Goal: Register for event/course

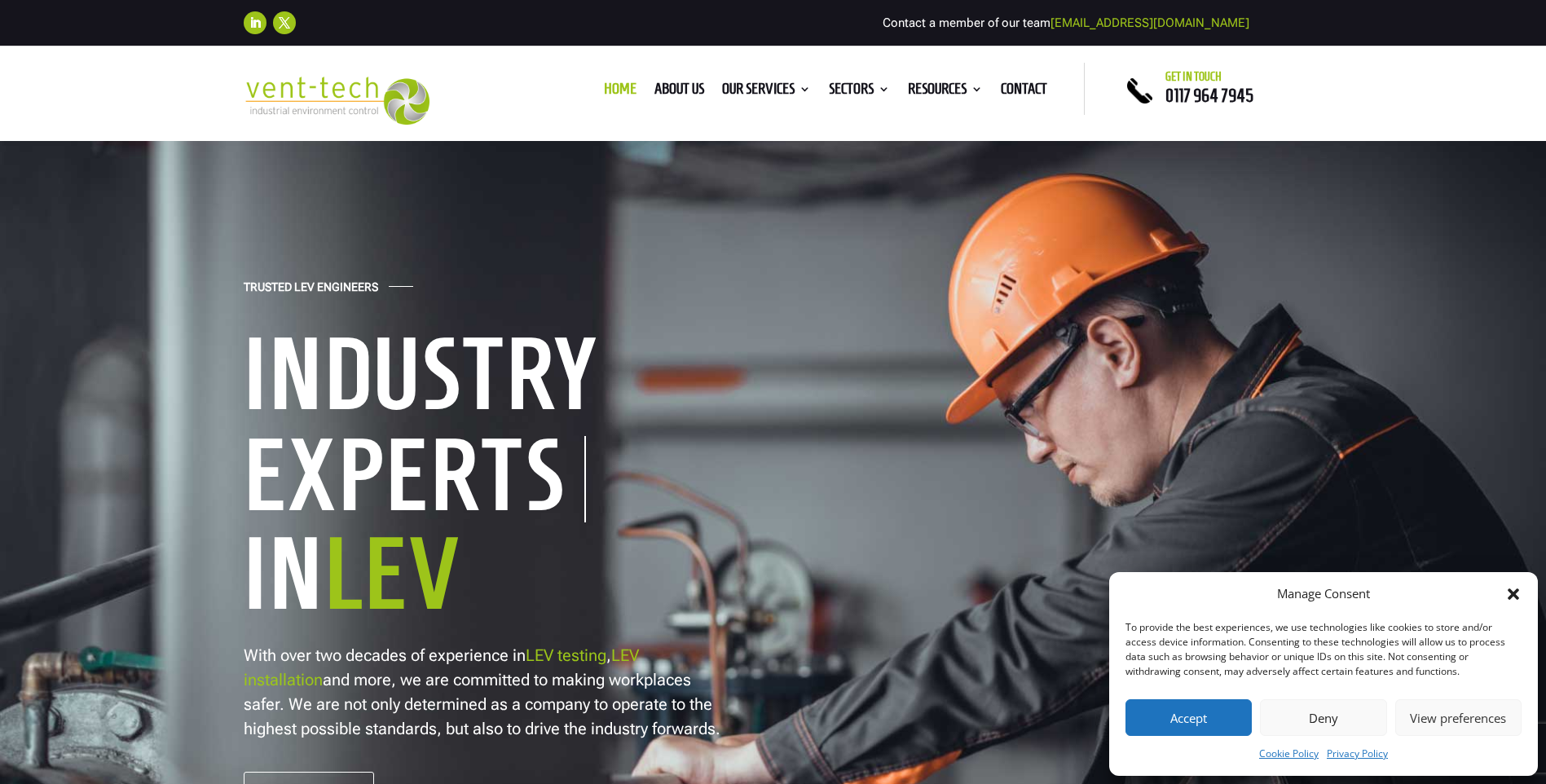
click at [1181, 722] on button "Accept" at bounding box center [1188, 717] width 126 height 36
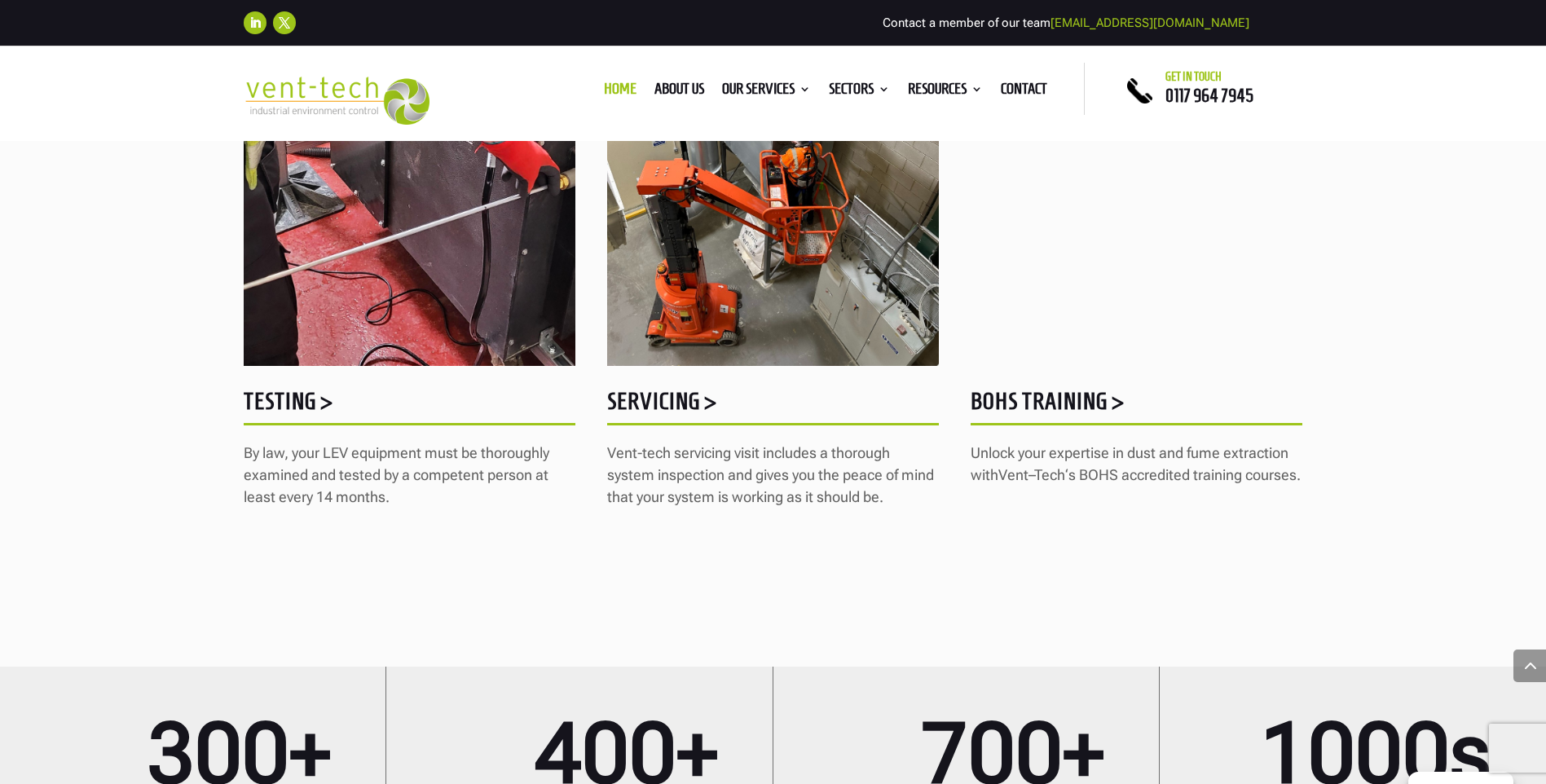
scroll to position [2118, 0]
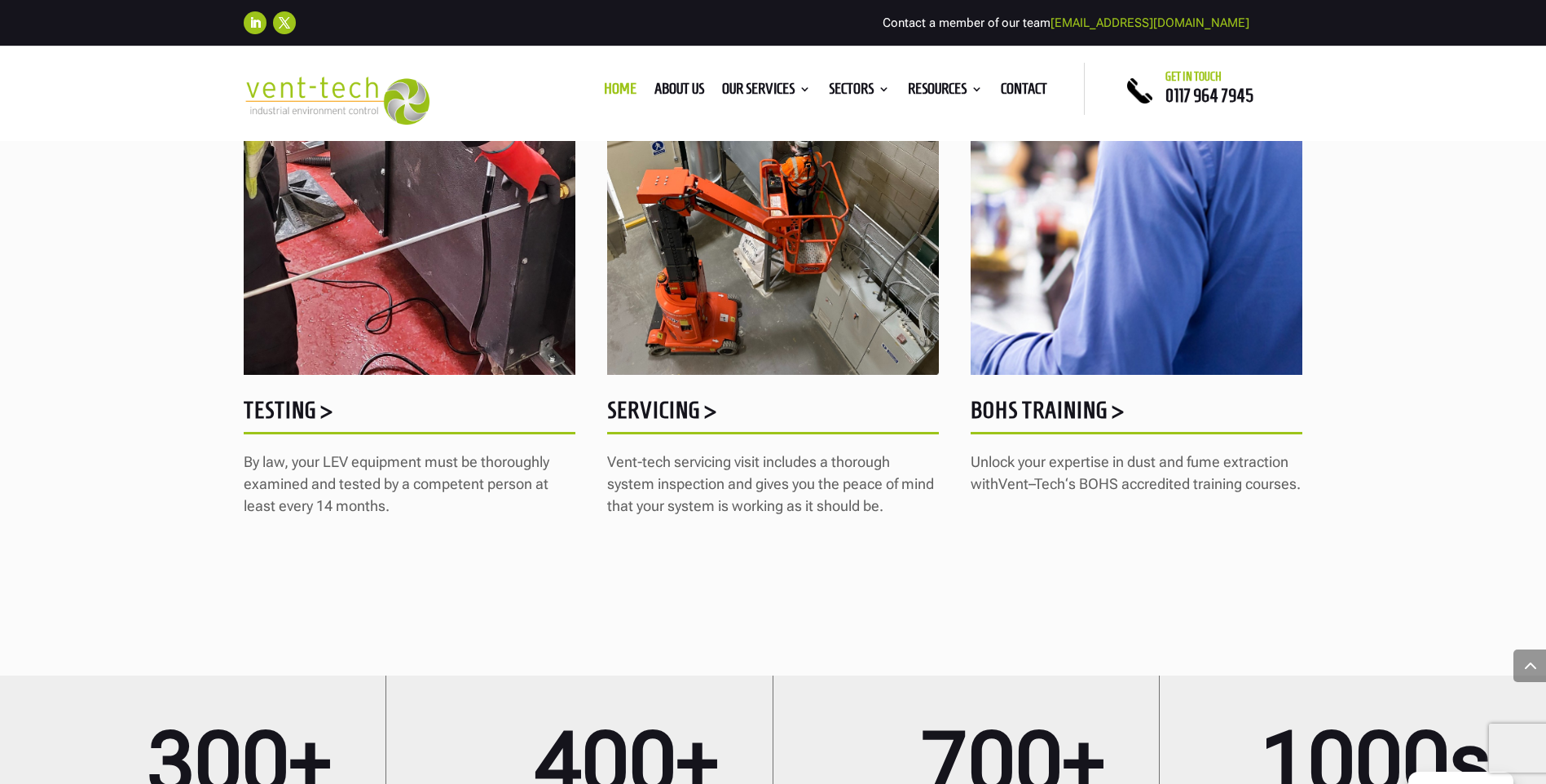
click at [1026, 406] on h5 "BOHS Training >" at bounding box center [1137, 414] width 332 height 32
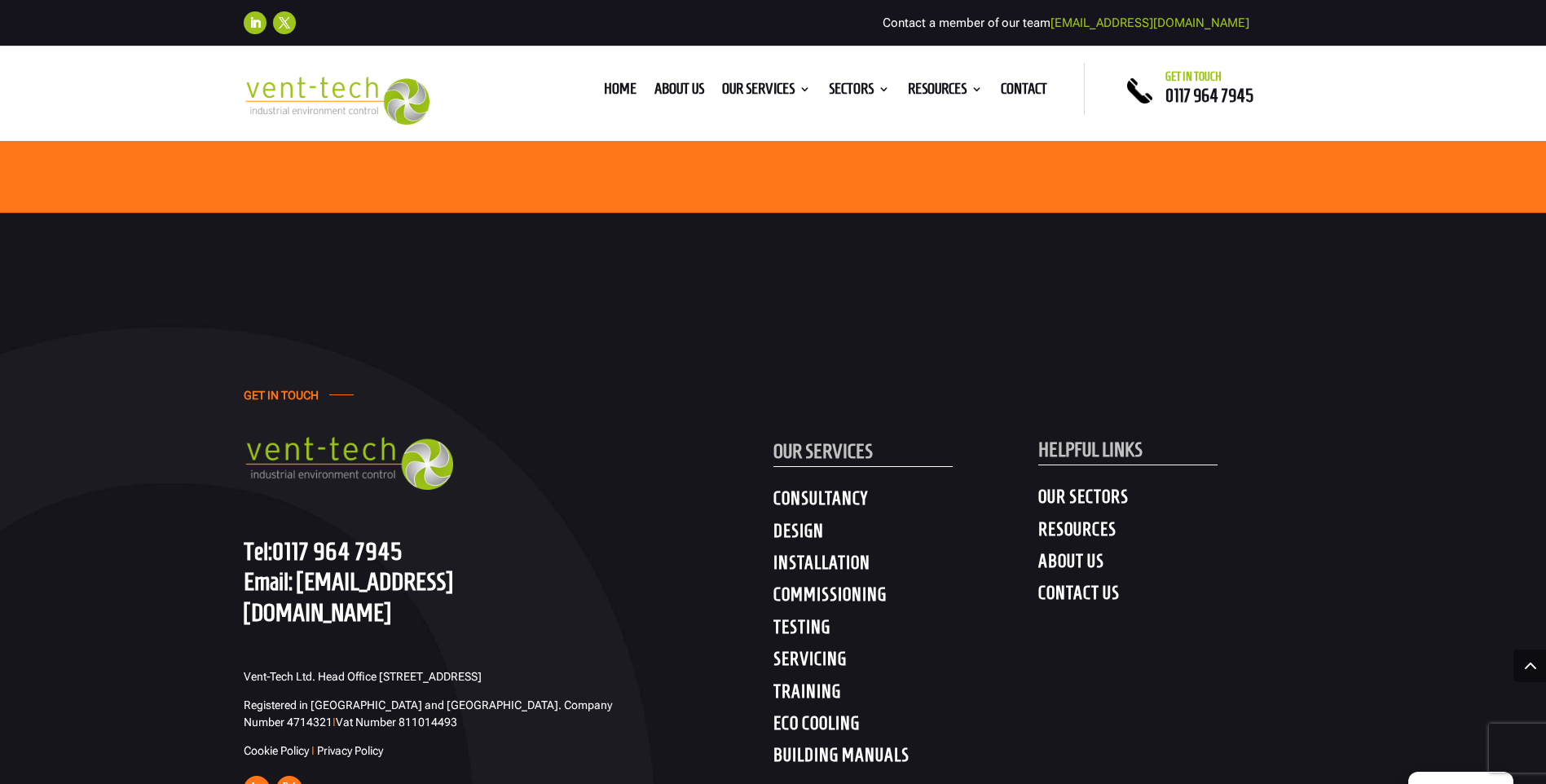
scroll to position [4155, 0]
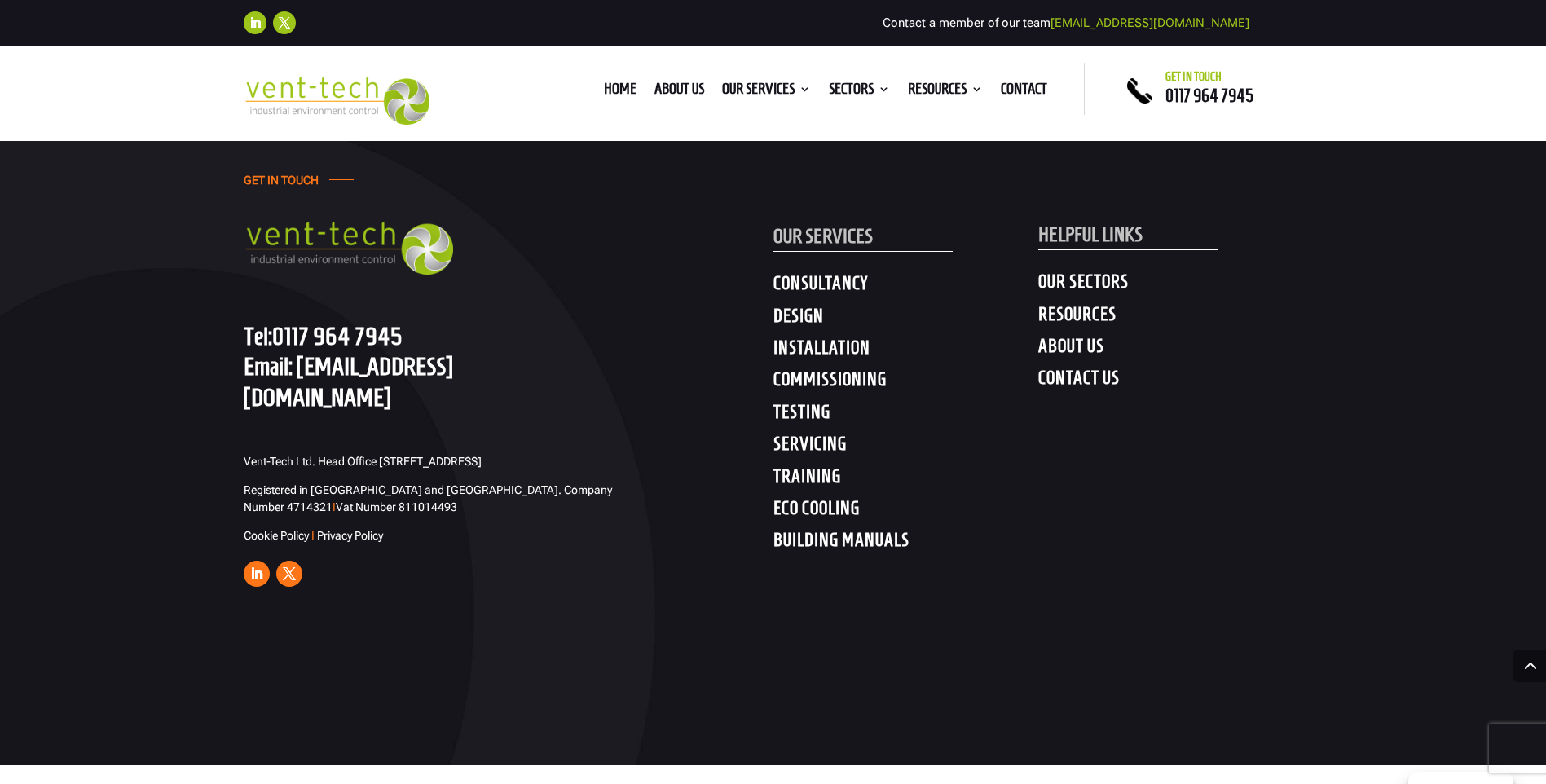
click at [815, 465] on h4 "TRAINING" at bounding box center [906, 479] width 265 height 29
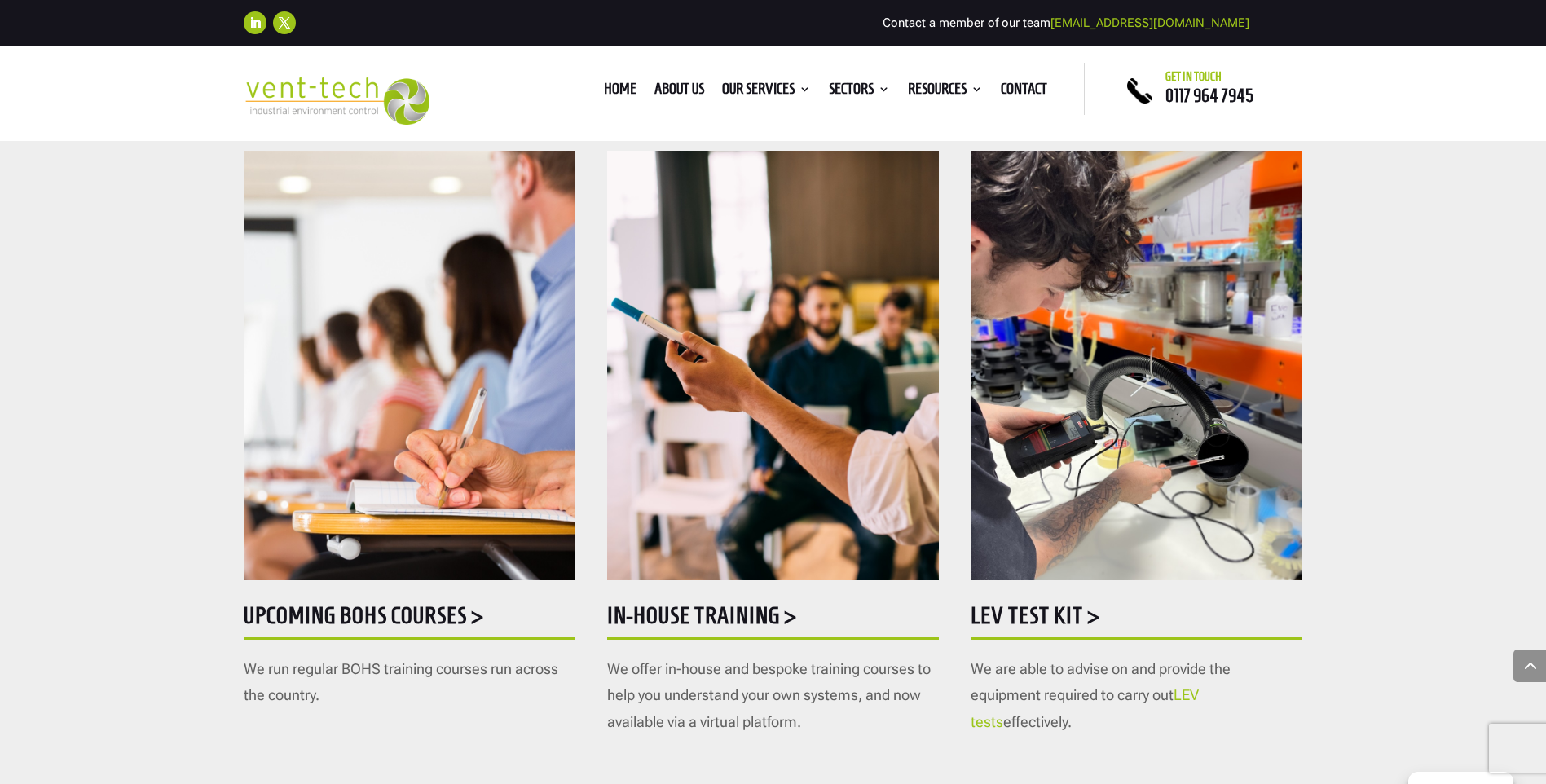
scroll to position [733, 0]
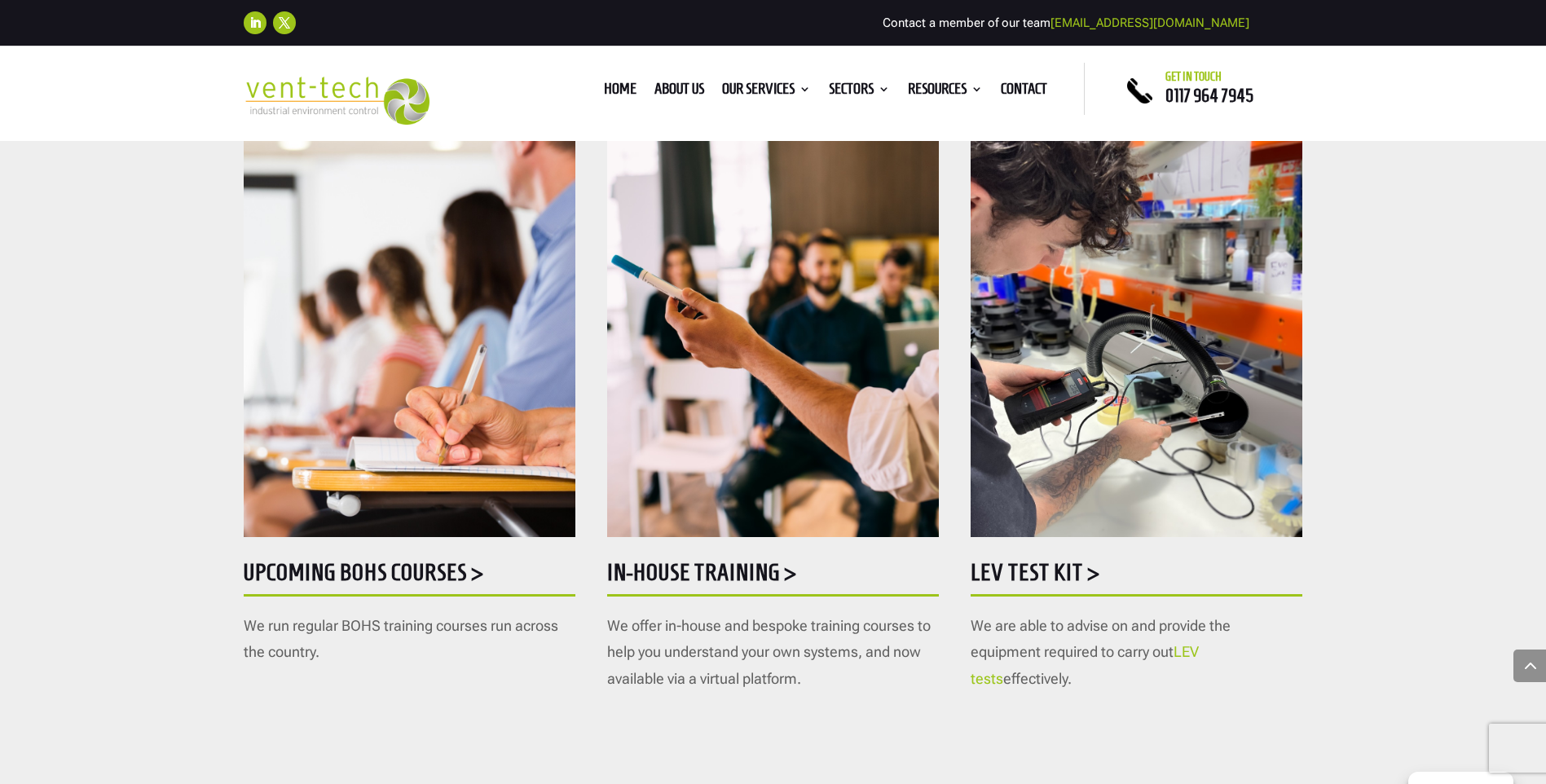
click at [368, 628] on p "We run regular BOHS training courses run across the country." at bounding box center [410, 639] width 332 height 53
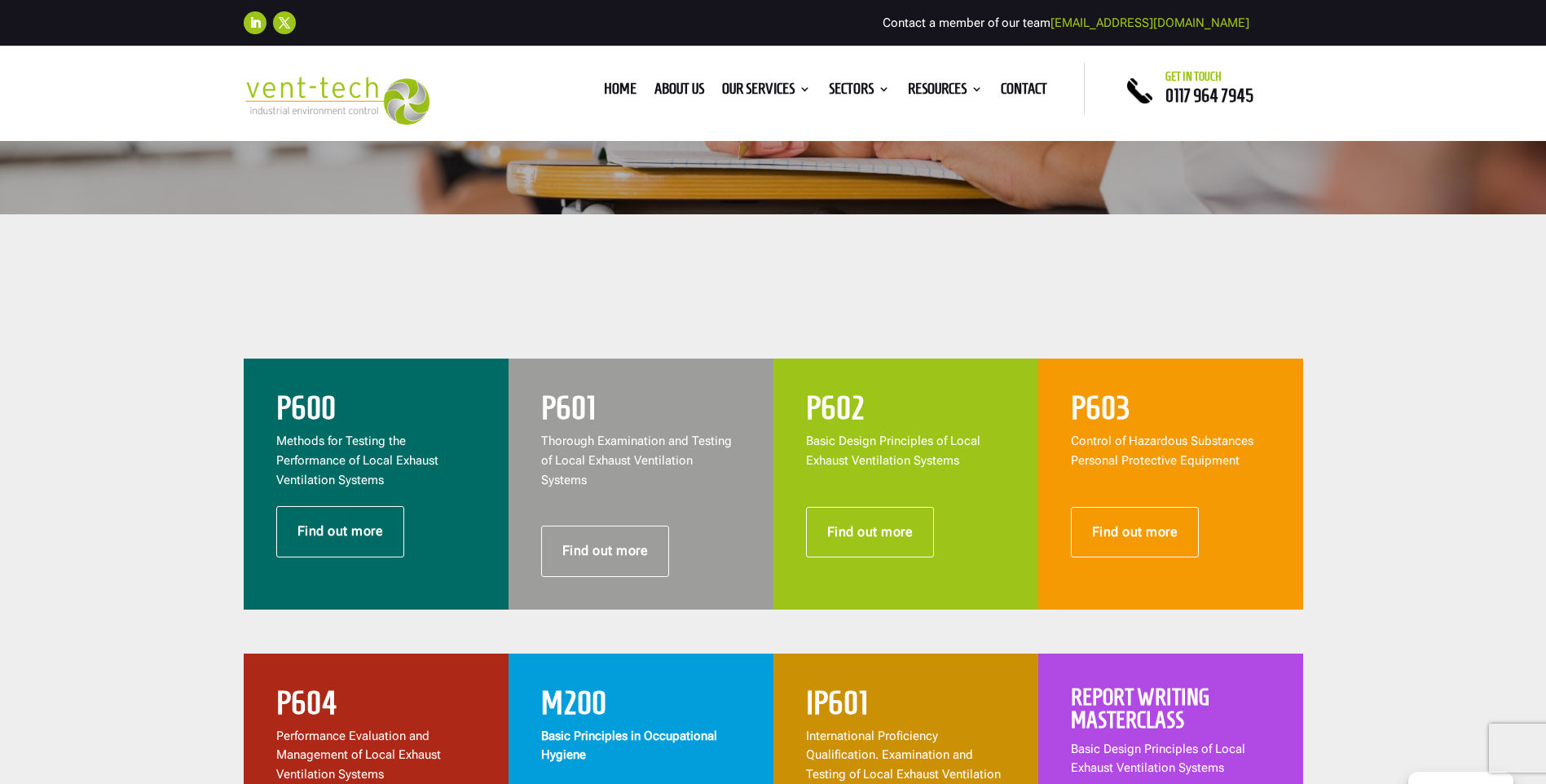
scroll to position [489, 0]
